Goal: Task Accomplishment & Management: Complete application form

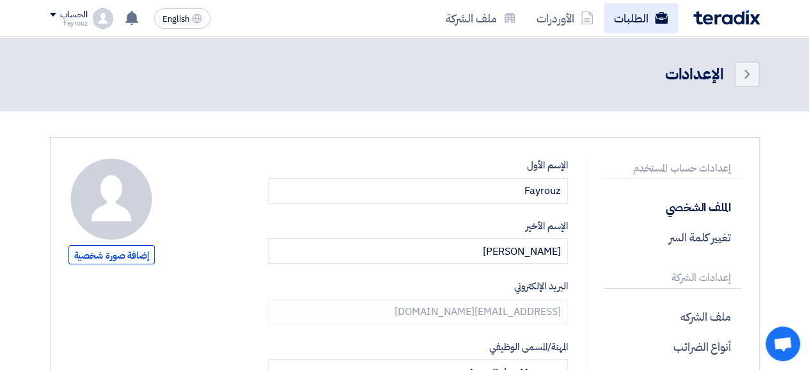
click at [636, 12] on link "الطلبات" at bounding box center [641, 18] width 74 height 30
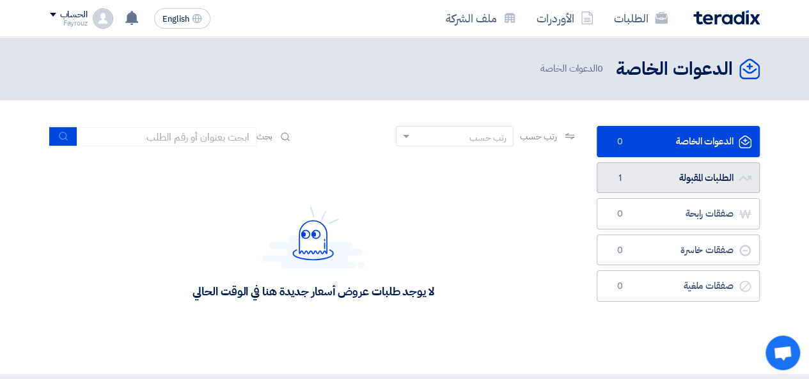
click at [650, 176] on link "الطلبات المقبولة الطلبات المقبولة 1" at bounding box center [678, 177] width 163 height 31
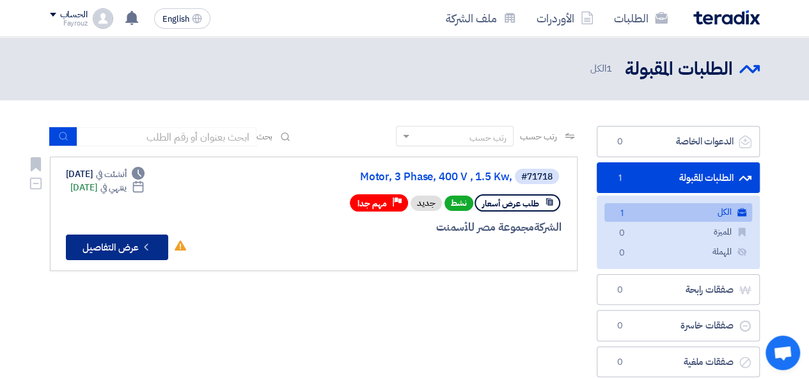
click at [127, 249] on button "Check details عرض التفاصيل" at bounding box center [117, 248] width 102 height 26
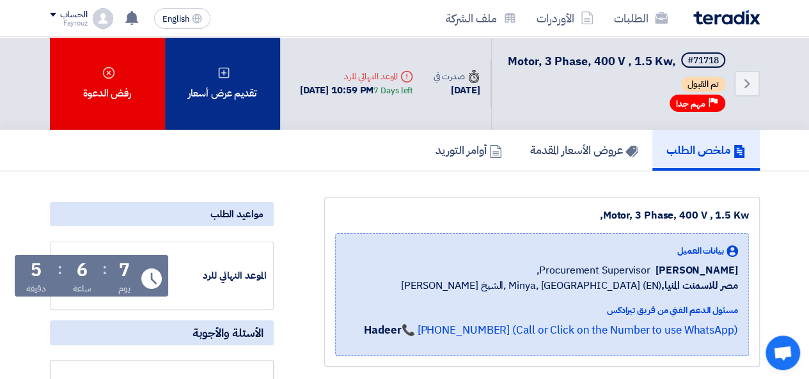
click at [242, 97] on div "تقديم عرض أسعار" at bounding box center [222, 83] width 115 height 93
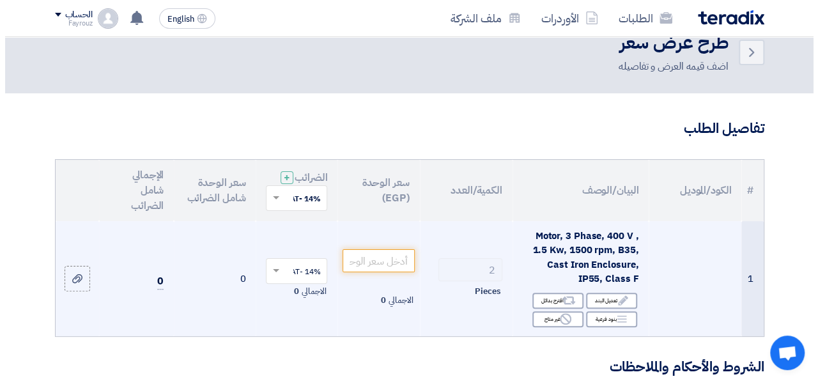
scroll to position [64, 0]
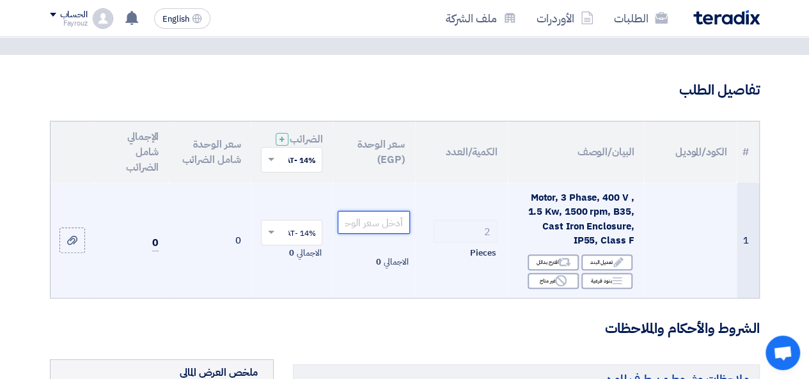
click at [381, 234] on input "number" at bounding box center [374, 222] width 72 height 23
type input "9"
type input "9300"
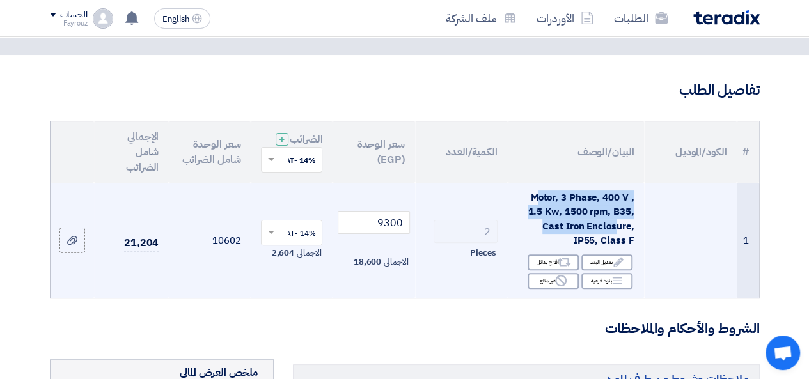
drag, startPoint x: 540, startPoint y: 204, endPoint x: 615, endPoint y: 242, distance: 84.3
click at [615, 242] on span "Motor, 3 Phase, 400 V , 1.5 Kw, 1500 rpm, B35, Cast Iron Enclosure, IP55, Class…" at bounding box center [580, 220] width 106 height 58
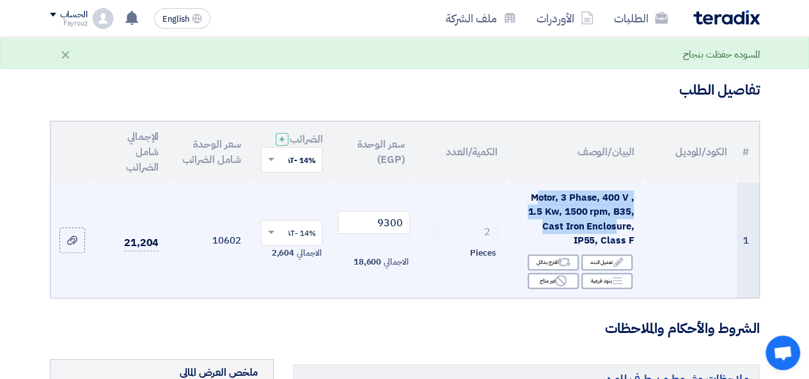
click at [603, 242] on span "Motor, 3 Phase, 400 V , 1.5 Kw, 1500 rpm, B35, Cast Iron Enclosure, IP55, Class…" at bounding box center [580, 220] width 106 height 58
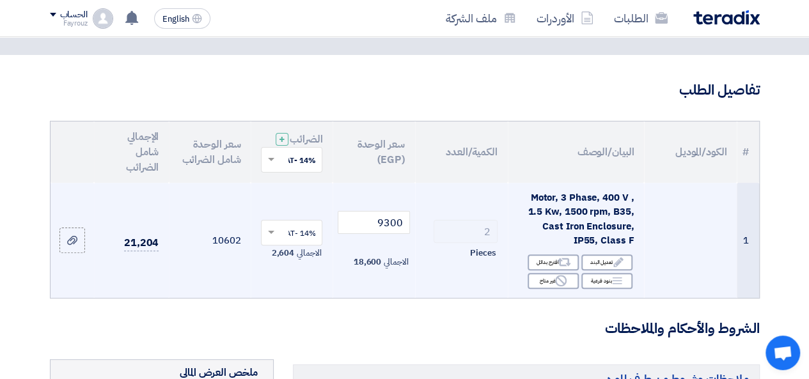
click at [570, 248] on div "Motor, 3 Phase, 400 V , 1.5 Kw, 1500 rpm, B35, Cast Iron Enclosure, IP55, Class…" at bounding box center [576, 220] width 116 height 58
drag, startPoint x: 574, startPoint y: 249, endPoint x: 636, endPoint y: 253, distance: 62.1
click at [636, 253] on td "Motor, 3 Phase, 400 V , 1.5 Kw, 1500 rpm, B35, Cast Iron Enclosure, IP55, Class…" at bounding box center [576, 240] width 136 height 115
copy span "IP55, Class F"
drag, startPoint x: 530, startPoint y: 202, endPoint x: 631, endPoint y: 242, distance: 108.5
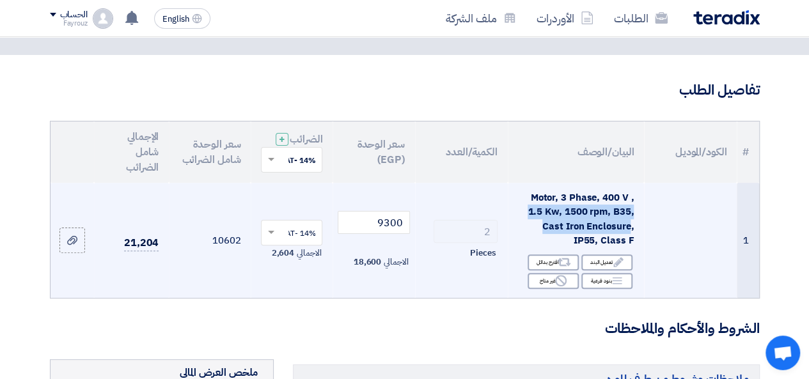
click at [631, 242] on div "Motor, 3 Phase, 400 V , 1.5 Kw, 1500 rpm, B35, Cast Iron Enclosure, IP55, Class…" at bounding box center [576, 220] width 116 height 58
click at [541, 205] on span "Motor, 3 Phase, 400 V , 1.5 Kw, 1500 rpm, B35, Cast Iron Enclosure, IP55, Class…" at bounding box center [580, 220] width 106 height 58
drag, startPoint x: 541, startPoint y: 205, endPoint x: 639, endPoint y: 255, distance: 109.8
click at [639, 255] on td "Motor, 3 Phase, 400 V , 1.5 Kw, 1500 rpm, B35, Cast Iron Enclosure, IP55, Class…" at bounding box center [576, 240] width 136 height 115
click at [561, 226] on span "Motor, 3 Phase, 400 V , 1.5 Kw, 1500 rpm, B35, Cast Iron Enclosure, IP55, Class…" at bounding box center [580, 220] width 106 height 58
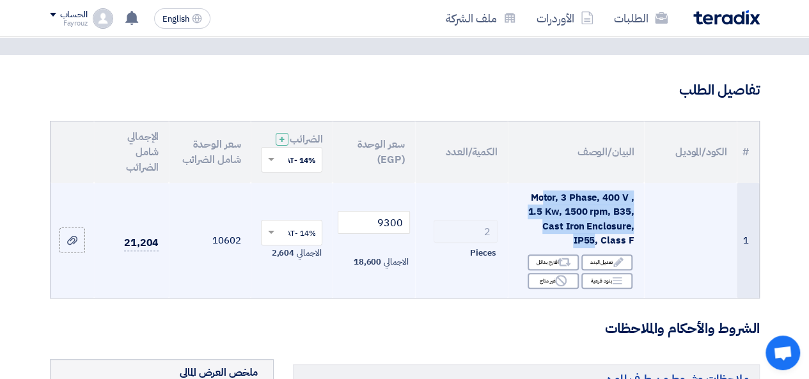
click at [561, 226] on span "Motor, 3 Phase, 400 V , 1.5 Kw, 1500 rpm, B35, Cast Iron Enclosure, IP55, Class…" at bounding box center [580, 220] width 106 height 58
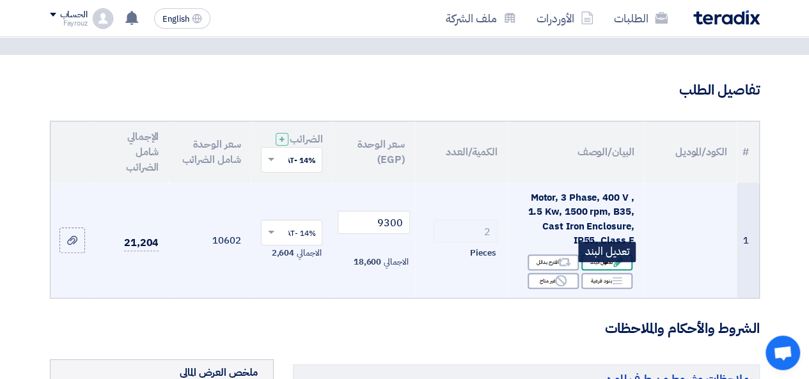
click at [610, 270] on div "Edit تعديل البند" at bounding box center [606, 262] width 51 height 16
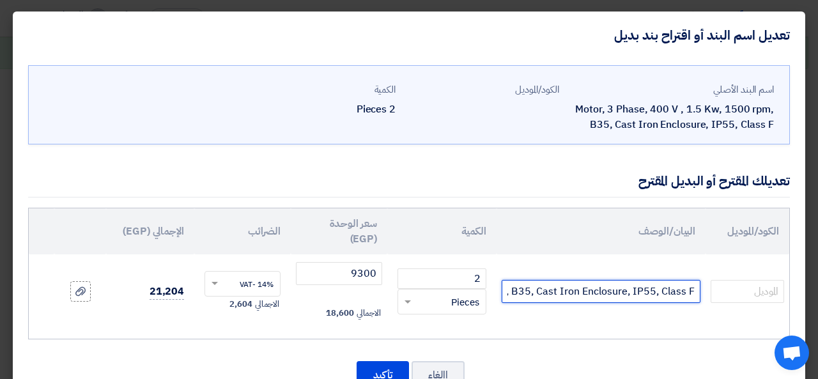
click at [574, 294] on input "Motor, 3 Phase, 400 V , 1.5 Kw, 1500 rpm, B35, Cast Iron Enclosure, IP55, Class…" at bounding box center [601, 291] width 199 height 23
paste input "YE3-90L-4-B34 1.5KW ,1420rpm ,IP55"
click at [698, 290] on input "YE3-90L-4-B34 1.5KW ,1420rpm ,IP55" at bounding box center [601, 291] width 199 height 23
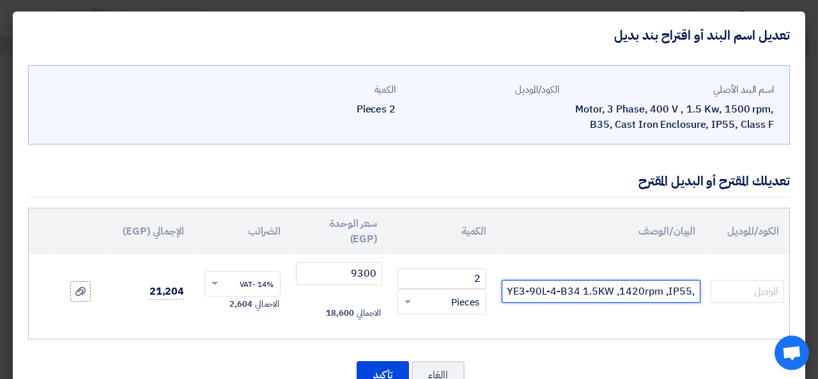
paste input "Class F"
type input ",Class FYE3-90L-4-B34 1.5KW ,1420rpm ,IP55"
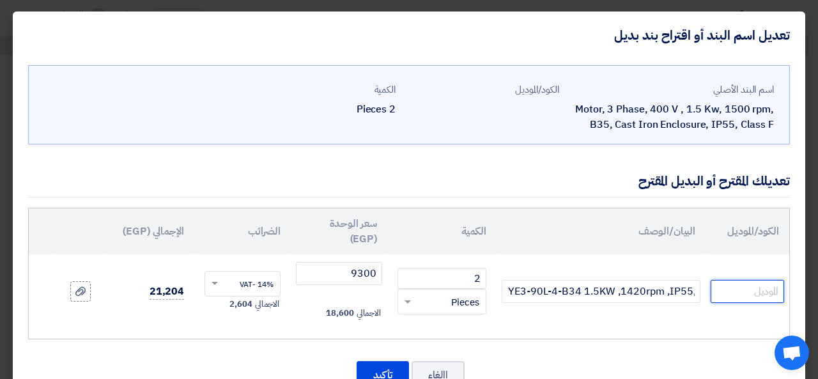
click at [736, 289] on input "text" at bounding box center [748, 291] width 74 height 23
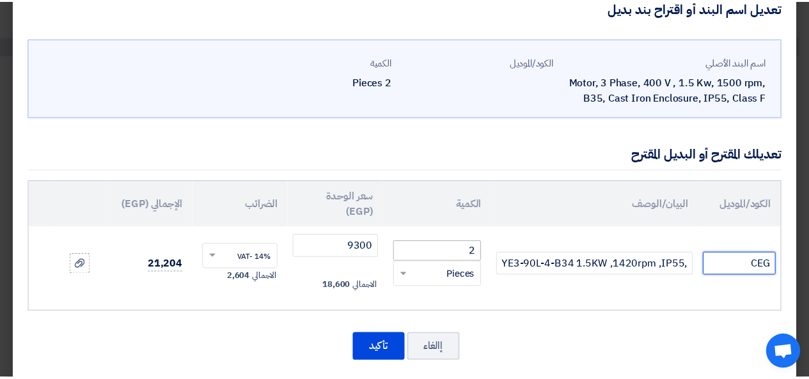
scroll to position [42, 0]
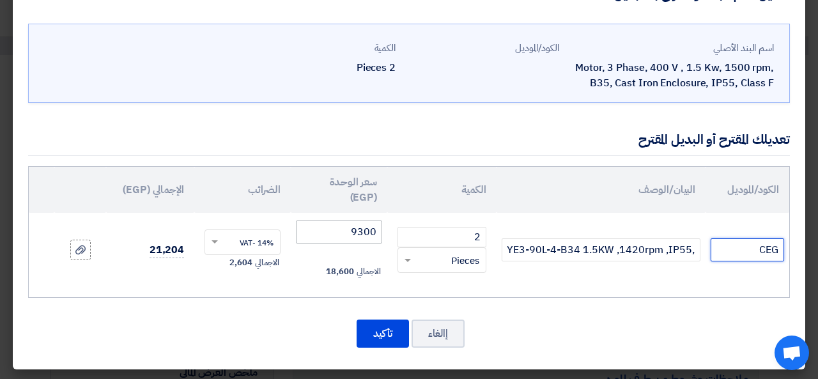
type input "CEG"
click at [373, 232] on input "9300" at bounding box center [339, 232] width 86 height 23
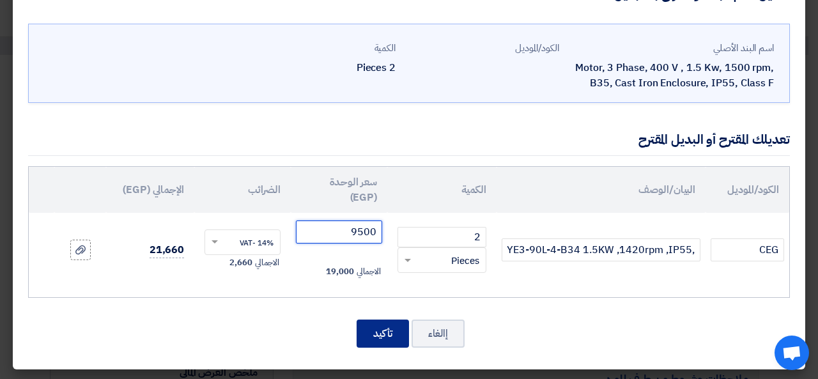
type input "9500"
click at [382, 326] on button "تأكيد" at bounding box center [383, 334] width 52 height 28
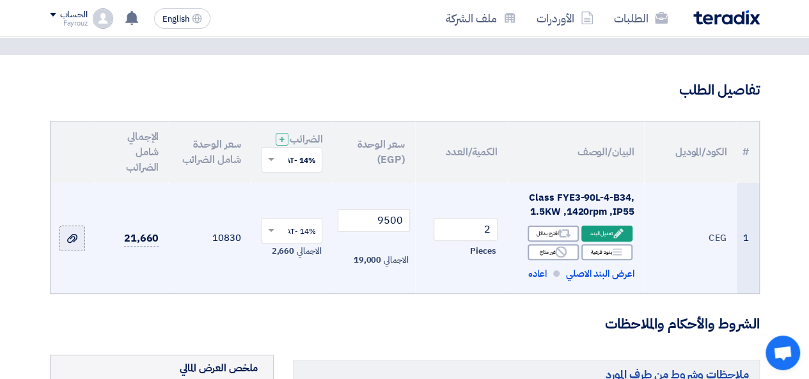
click at [67, 244] on icon at bounding box center [72, 238] width 10 height 10
click at [0, 0] on input "file" at bounding box center [0, 0] width 0 height 0
click at [71, 244] on icon at bounding box center [72, 238] width 10 height 10
click at [0, 0] on input "file" at bounding box center [0, 0] width 0 height 0
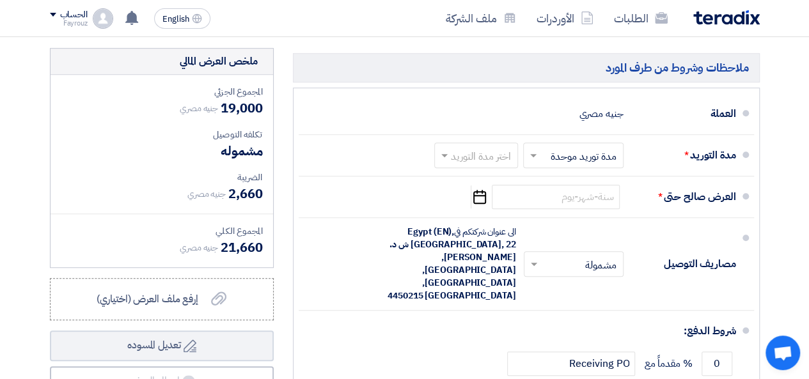
scroll to position [384, 0]
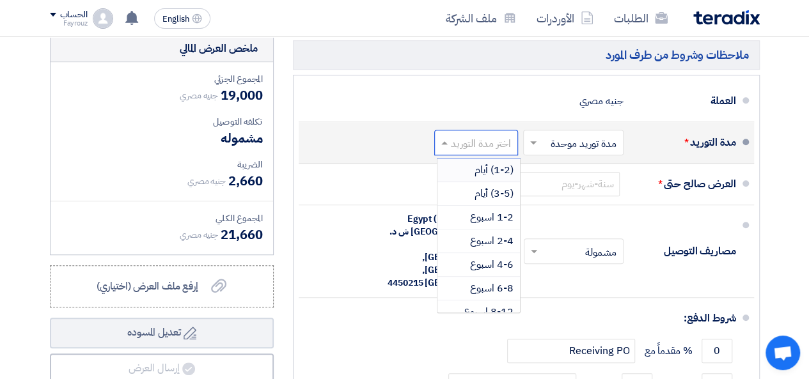
click at [464, 152] on input "text" at bounding box center [473, 143] width 77 height 19
click at [490, 201] on span "(3-5) أيام" at bounding box center [493, 193] width 39 height 15
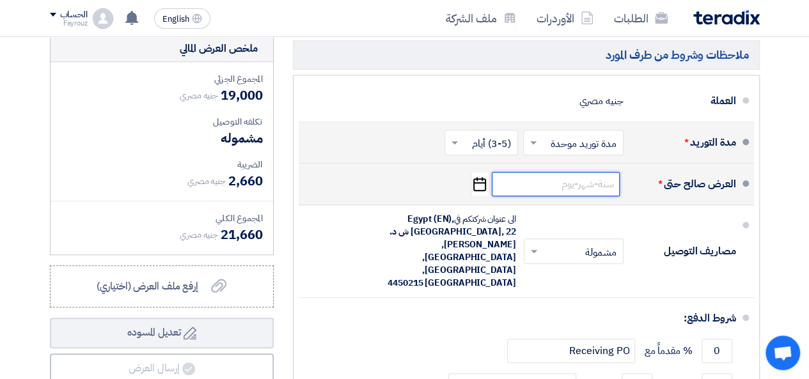
click at [581, 196] on input at bounding box center [556, 184] width 128 height 24
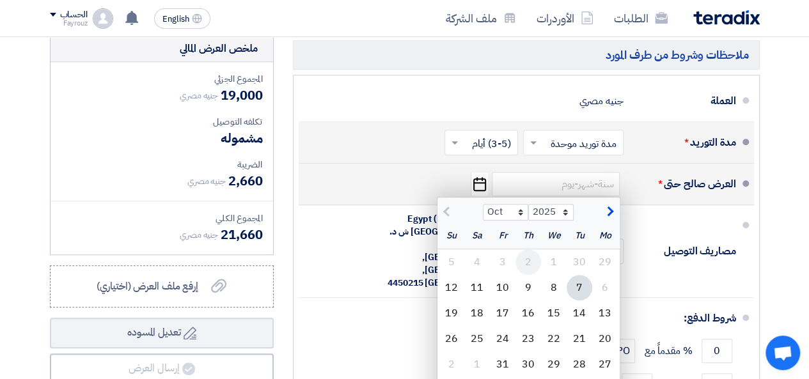
click at [529, 275] on div "2" at bounding box center [528, 262] width 26 height 26
click at [576, 192] on input at bounding box center [556, 184] width 128 height 24
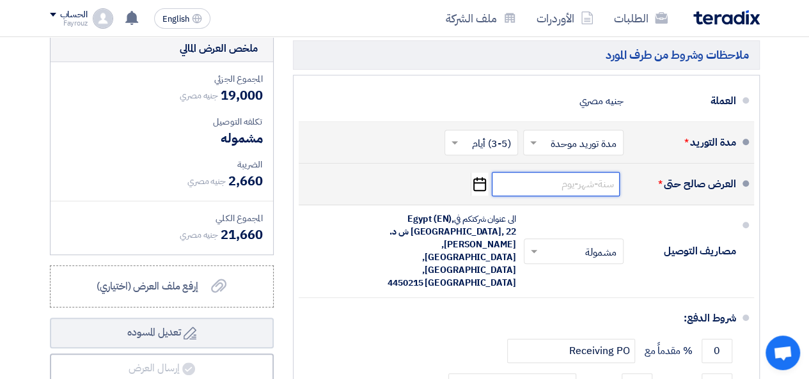
click at [576, 192] on input at bounding box center [556, 184] width 128 height 24
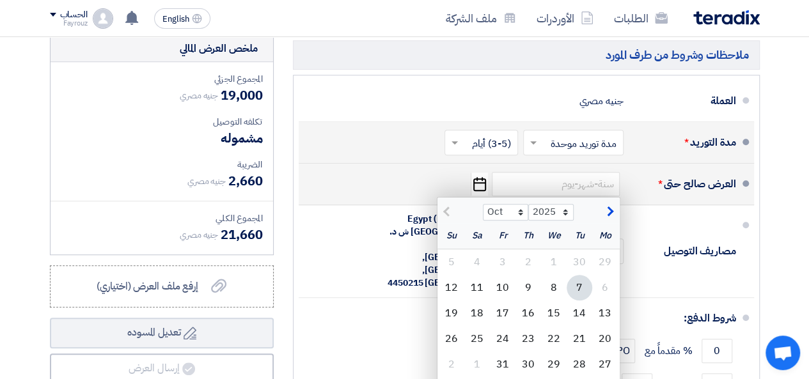
click at [577, 300] on div "7" at bounding box center [579, 288] width 26 height 26
type input "[DATE]"
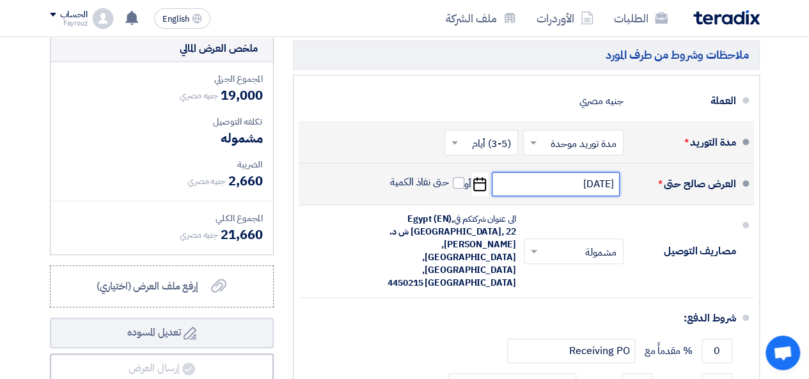
click at [579, 190] on input "[DATE]" at bounding box center [556, 184] width 128 height 24
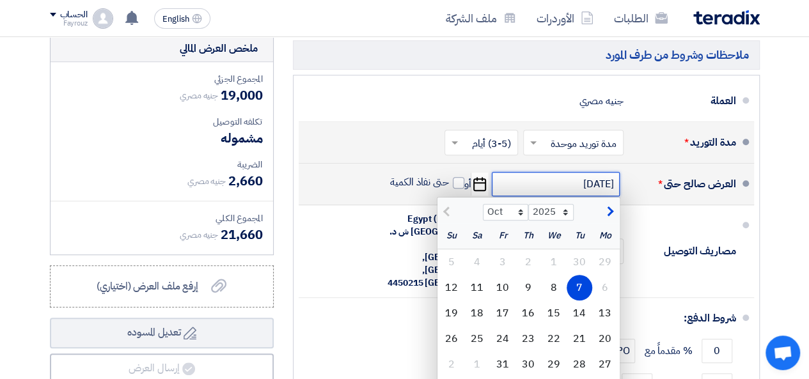
click at [570, 194] on input "[DATE]" at bounding box center [556, 184] width 128 height 24
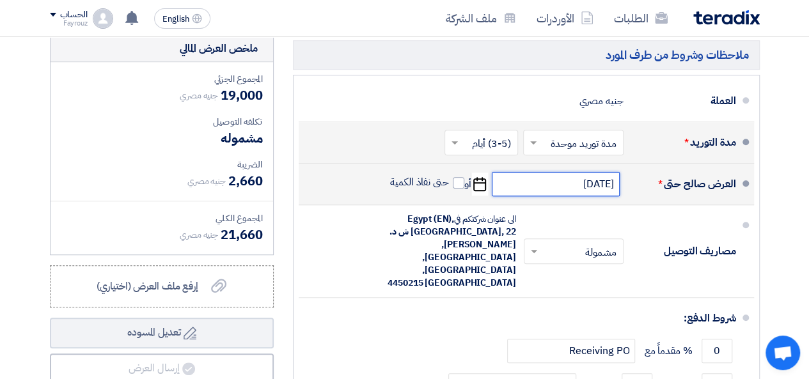
click at [570, 194] on input "[DATE]" at bounding box center [556, 184] width 128 height 24
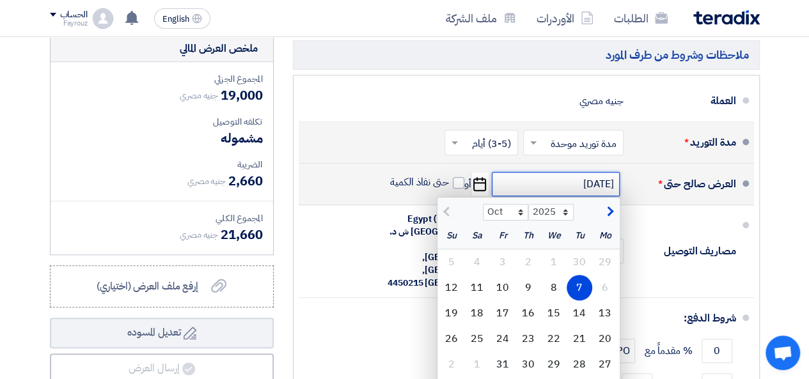
click at [570, 194] on input "[DATE]" at bounding box center [556, 184] width 128 height 24
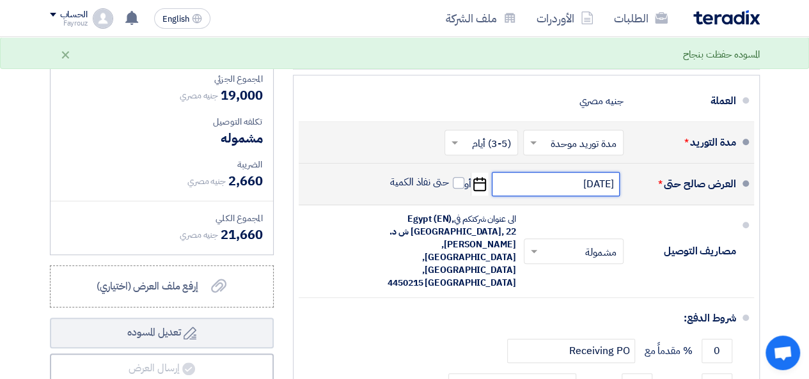
click at [570, 194] on input "[DATE]" at bounding box center [556, 184] width 128 height 24
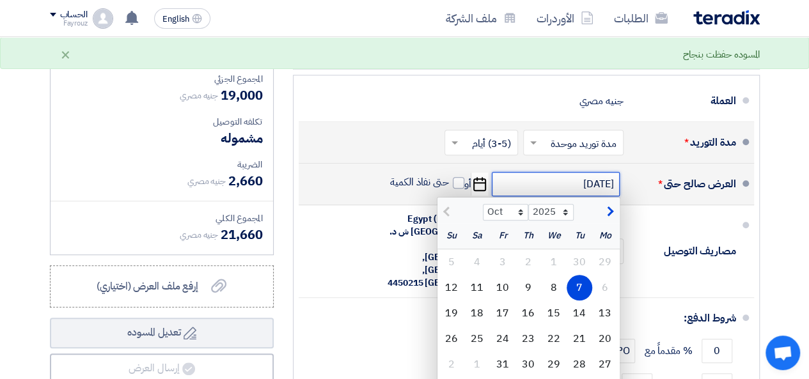
click at [581, 187] on input "[DATE]" at bounding box center [556, 184] width 128 height 24
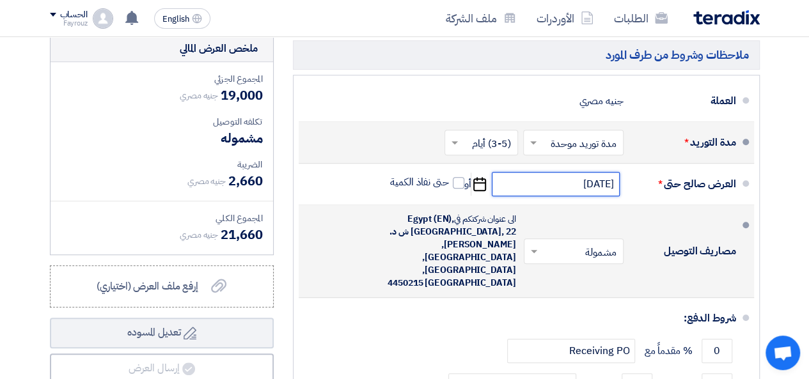
scroll to position [448, 0]
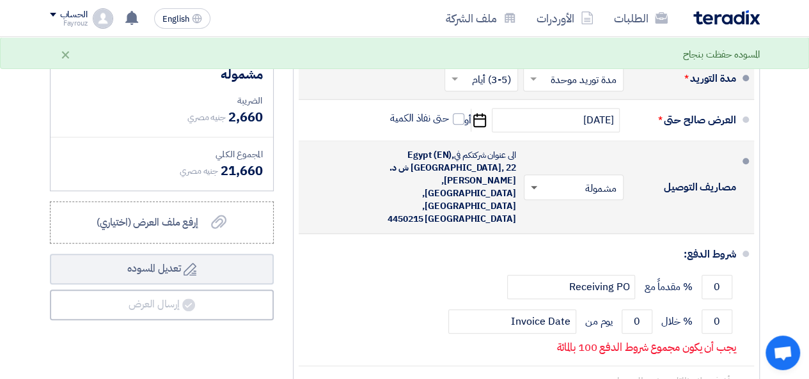
click at [535, 186] on span at bounding box center [534, 188] width 6 height 4
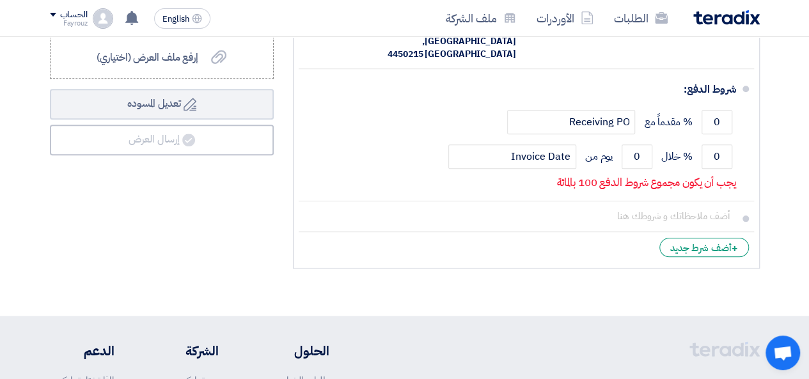
scroll to position [632, 0]
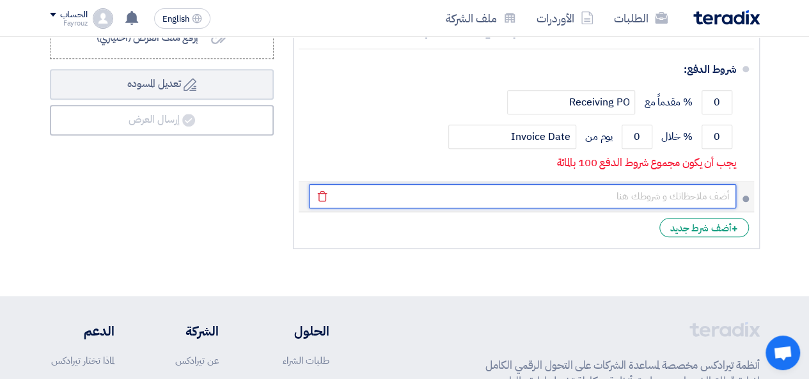
click at [666, 184] on input "text" at bounding box center [522, 196] width 427 height 24
type input "الموتور إيطالي ألمونيوم"
click at [50, 69] on button "Draft تعديل المسوده" at bounding box center [162, 84] width 224 height 31
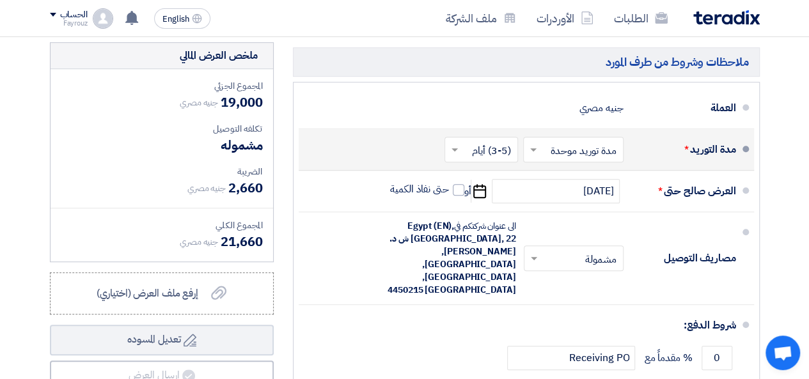
scroll to position [121, 0]
